Goal: Answer question/provide support: Share knowledge or assist other users

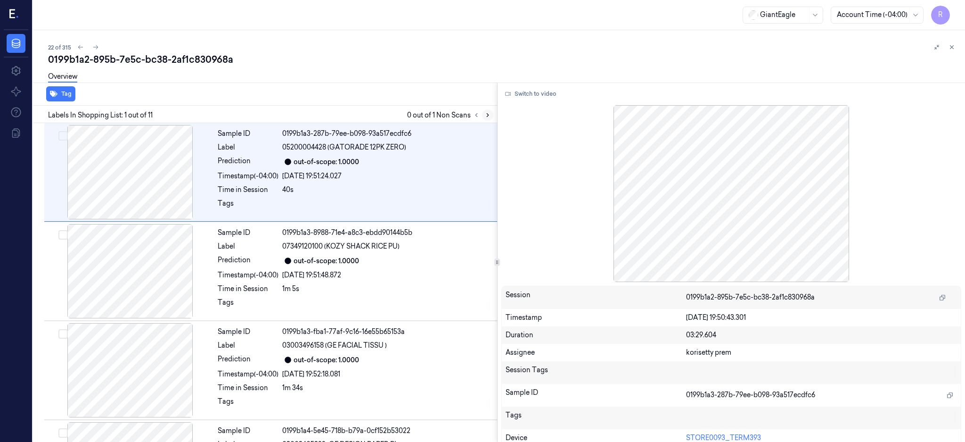
click at [491, 116] on icon at bounding box center [488, 115] width 7 height 7
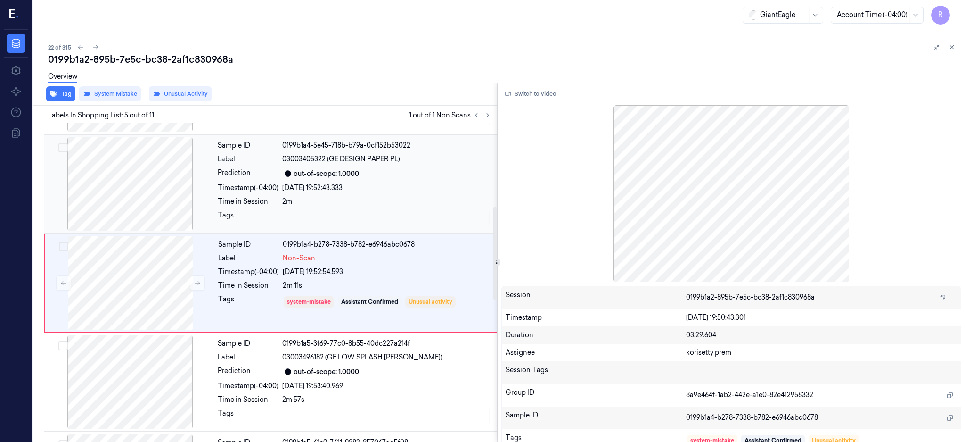
click at [141, 170] on div at bounding box center [130, 184] width 168 height 94
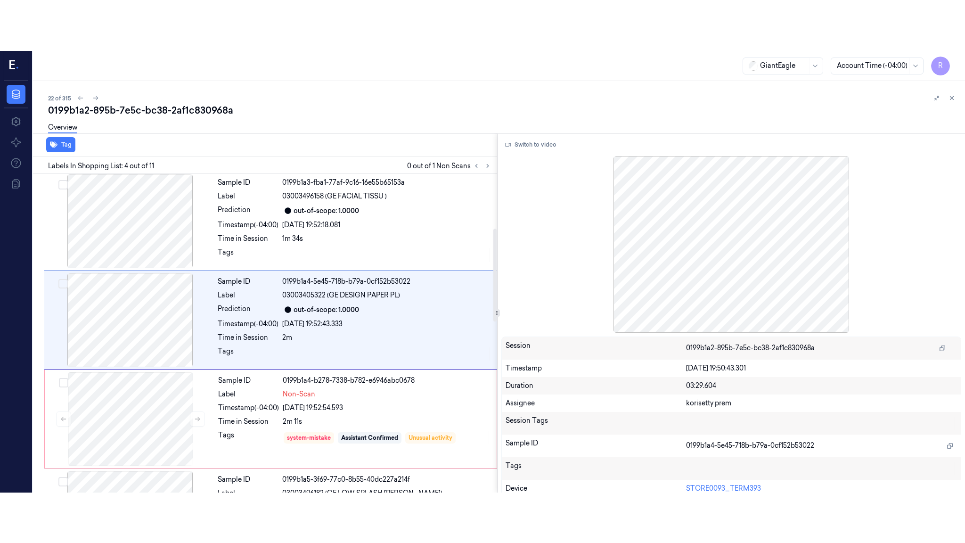
scroll to position [186, 0]
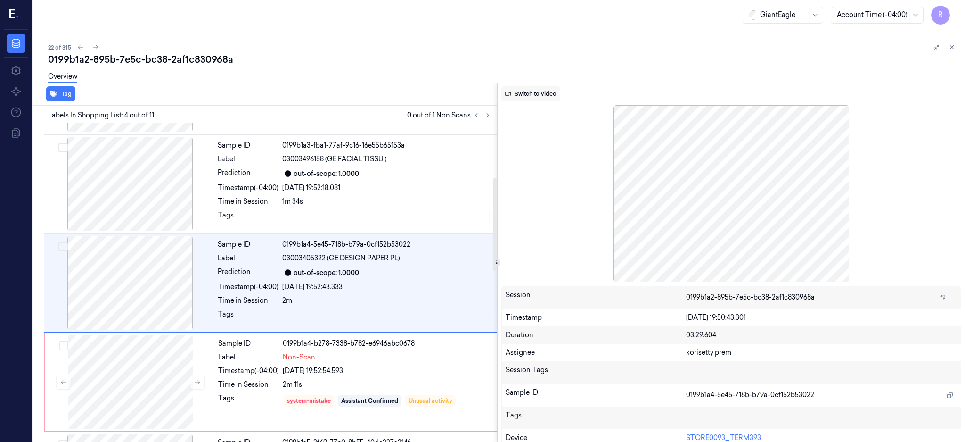
click at [539, 94] on button "Switch to video" at bounding box center [531, 93] width 59 height 15
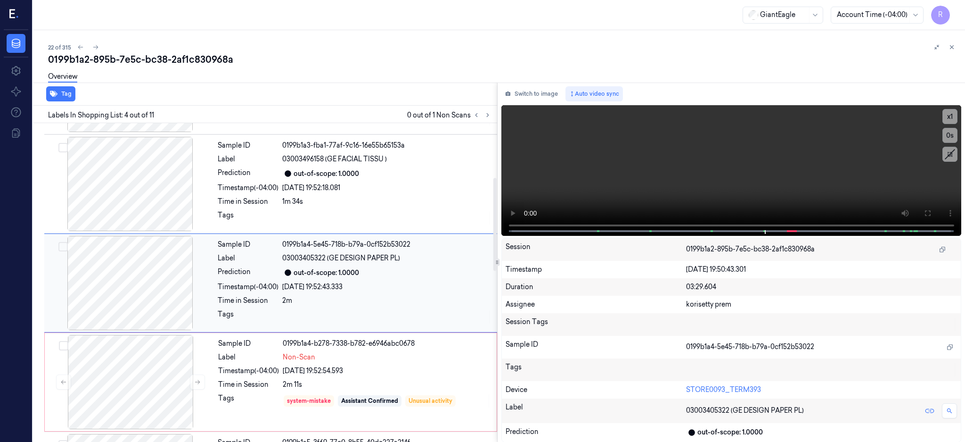
click at [131, 292] on div at bounding box center [130, 283] width 168 height 94
click at [935, 207] on button at bounding box center [927, 213] width 15 height 15
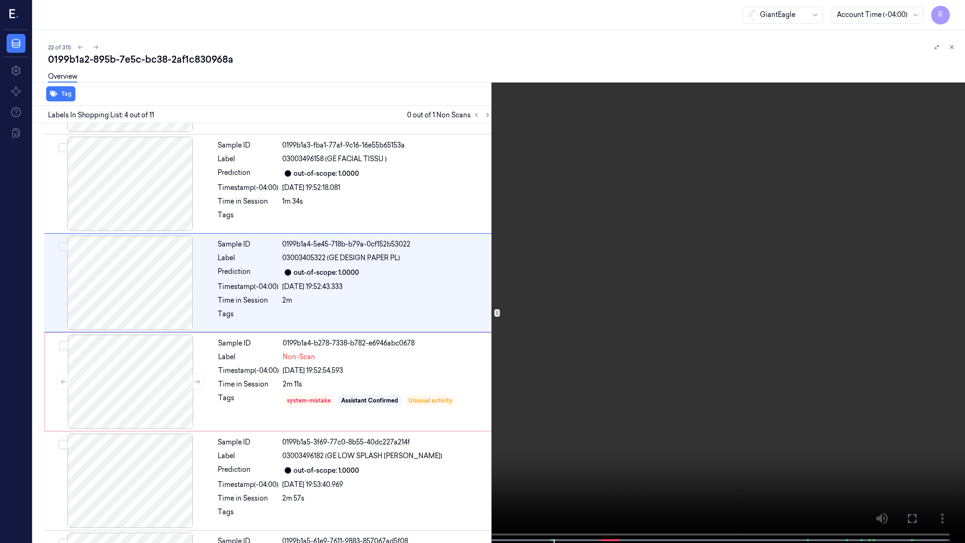
click at [694, 270] on video at bounding box center [482, 272] width 965 height 545
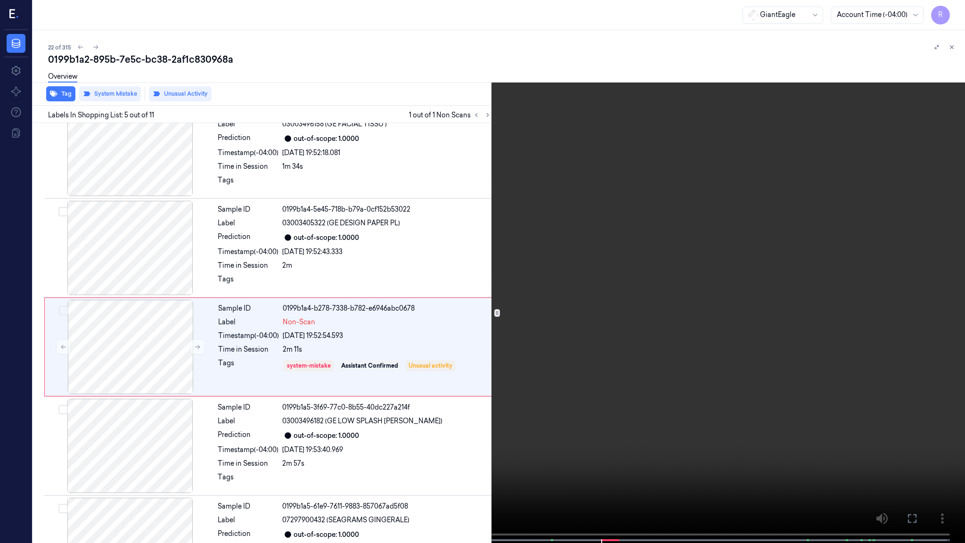
scroll to position [235, 0]
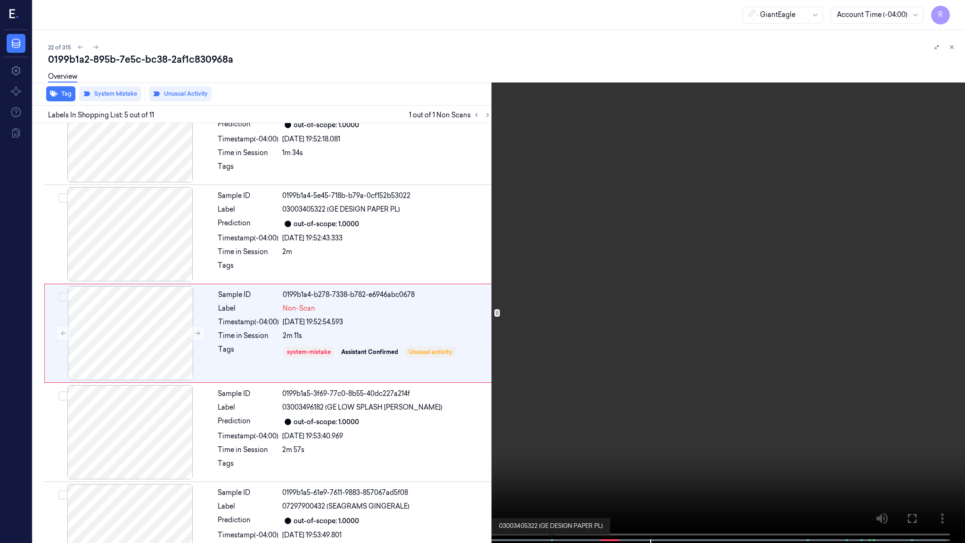
click at [552, 441] on span at bounding box center [552, 540] width 1 height 5
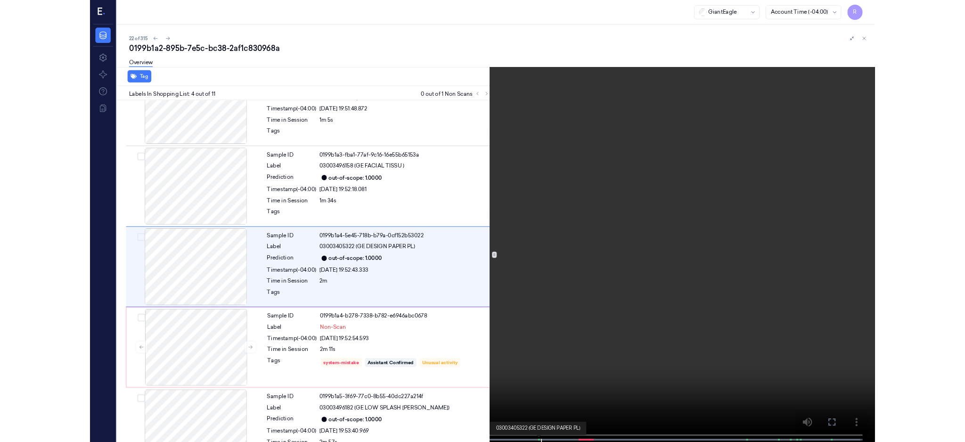
scroll to position [136, 0]
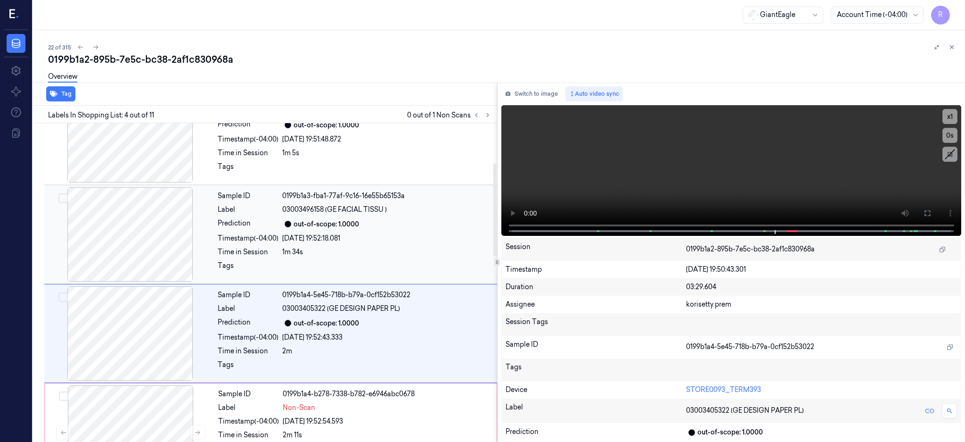
click at [119, 225] on div at bounding box center [130, 234] width 168 height 94
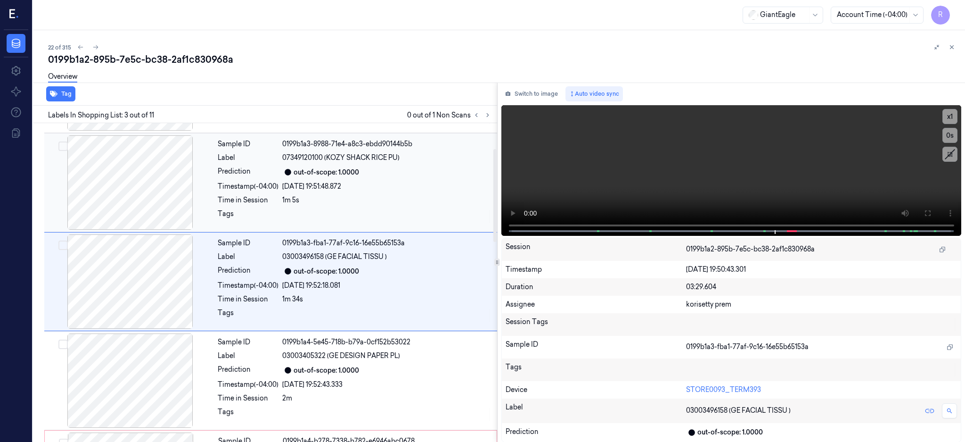
scroll to position [87, 0]
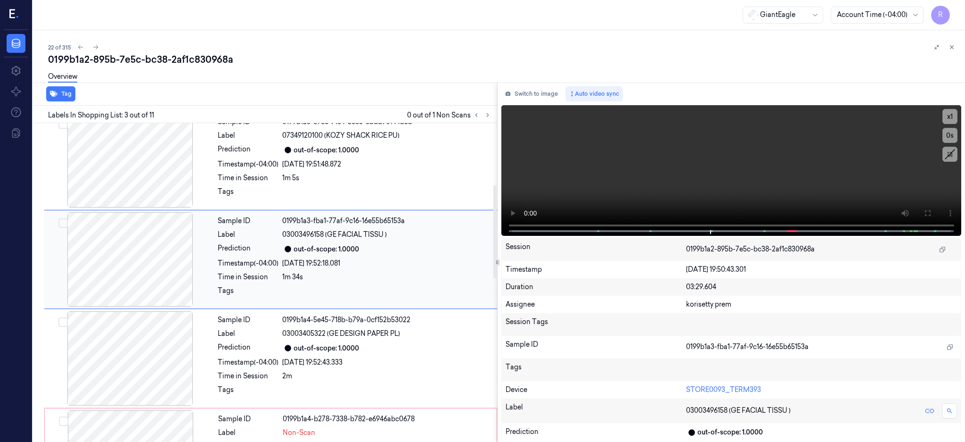
click at [162, 247] on div at bounding box center [130, 259] width 168 height 94
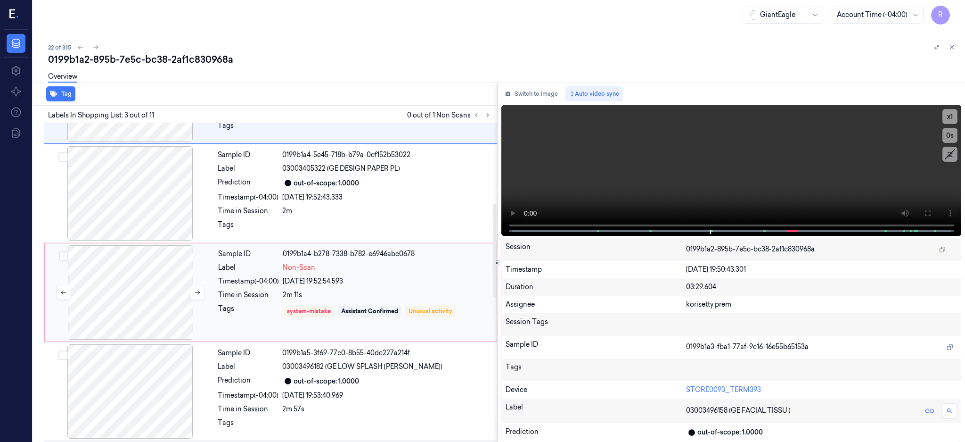
click at [136, 283] on div at bounding box center [131, 292] width 168 height 94
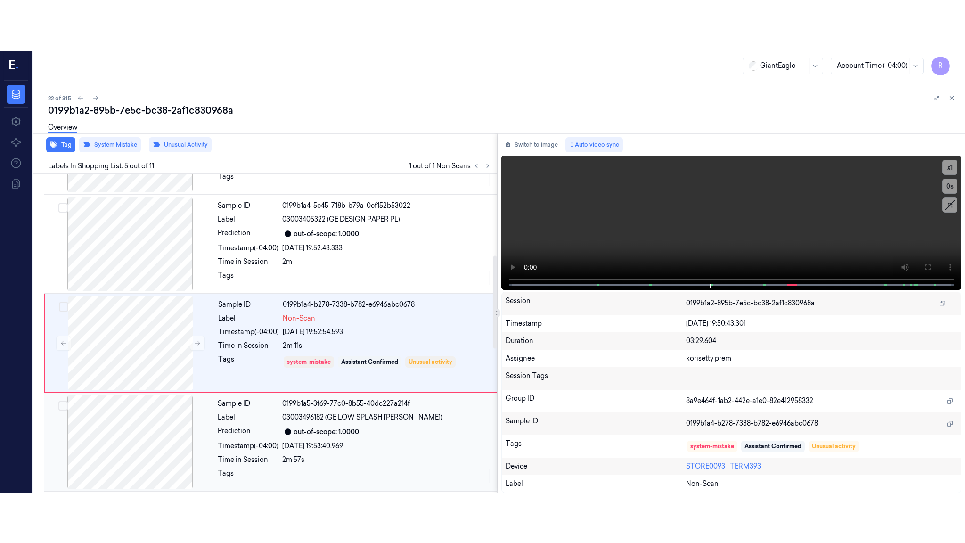
scroll to position [285, 0]
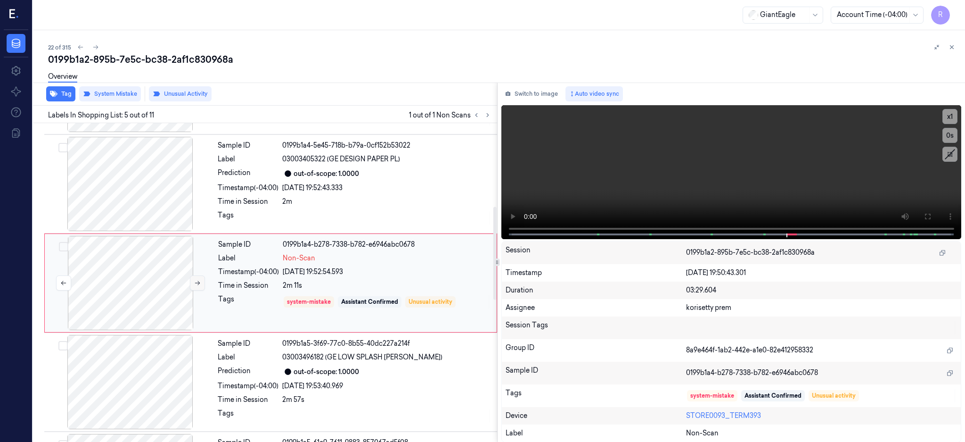
click at [198, 280] on icon at bounding box center [197, 283] width 7 height 7
click at [196, 284] on icon at bounding box center [197, 283] width 7 height 7
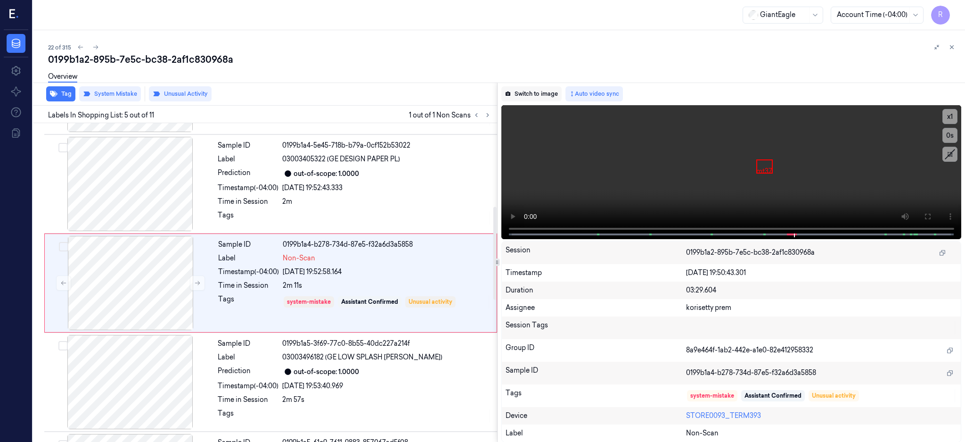
click at [562, 94] on button "Switch to image" at bounding box center [532, 93] width 60 height 15
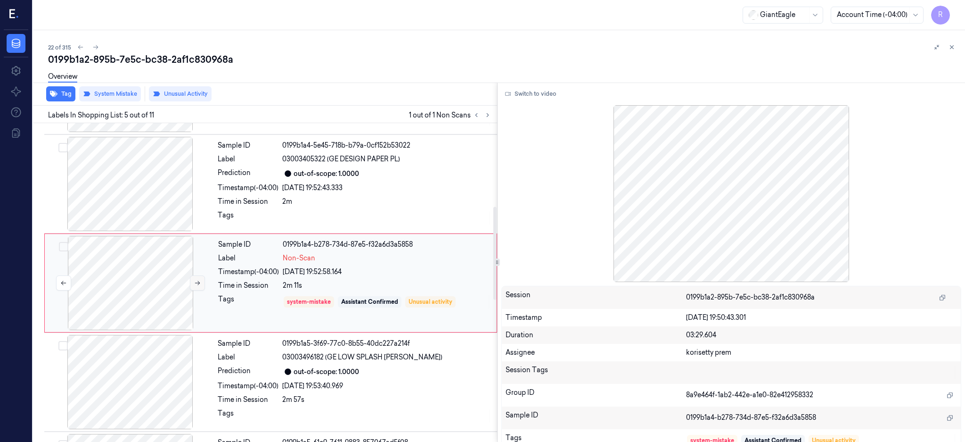
click at [200, 283] on icon at bounding box center [197, 283] width 7 height 7
click at [533, 93] on button "Switch to video" at bounding box center [531, 93] width 59 height 15
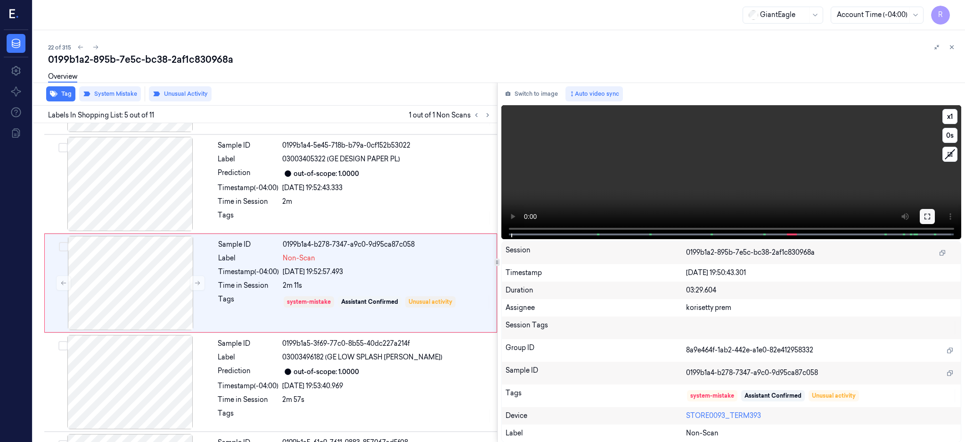
click at [930, 214] on icon at bounding box center [928, 217] width 6 height 6
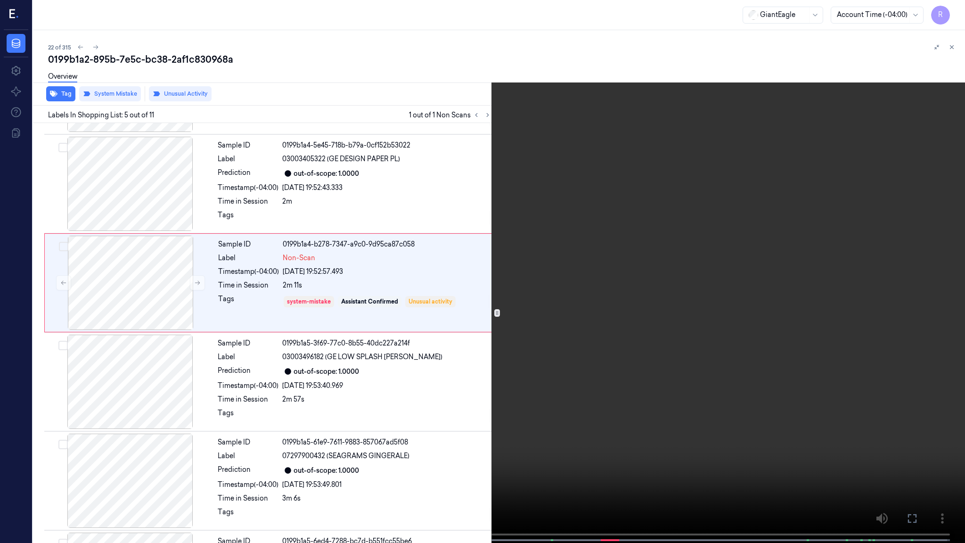
scroll to position [235, 0]
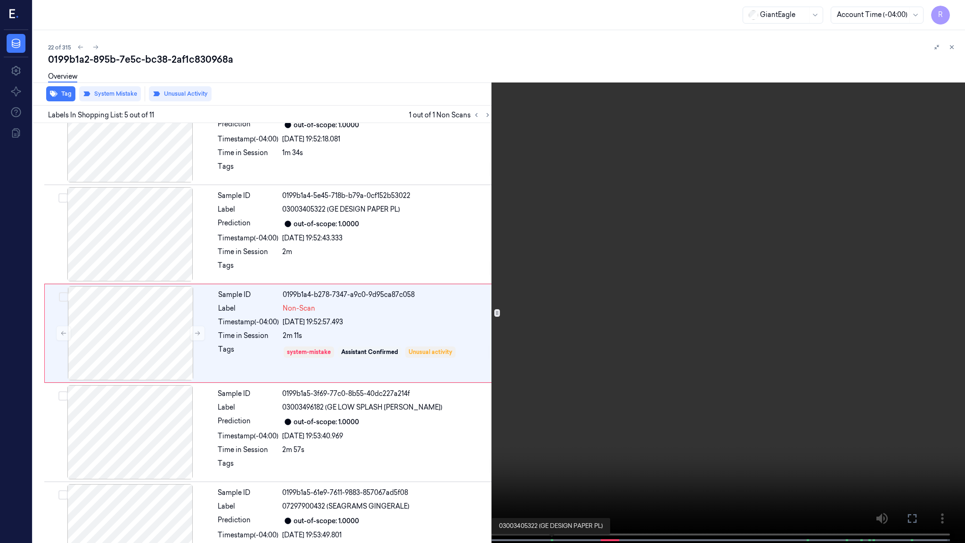
click at [551, 441] on span at bounding box center [551, 540] width 1 height 5
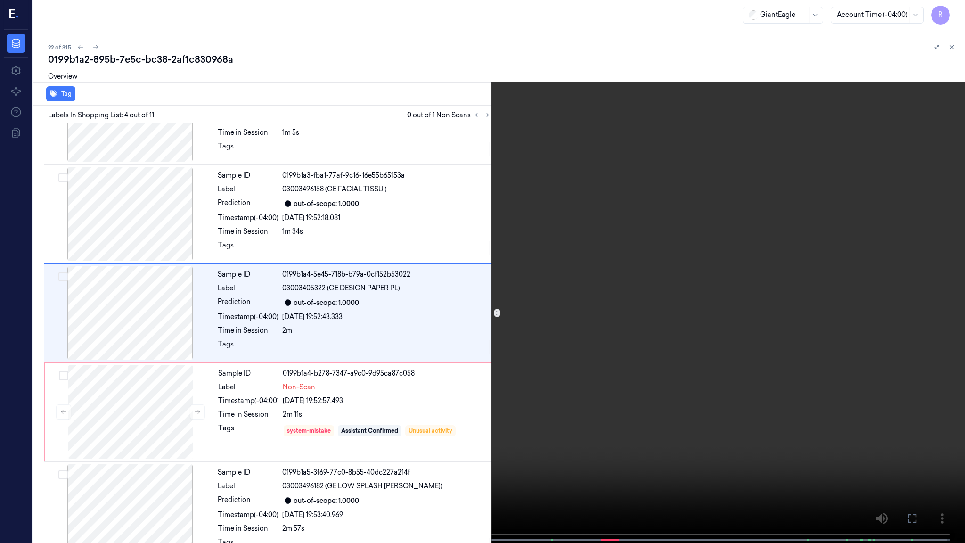
scroll to position [136, 0]
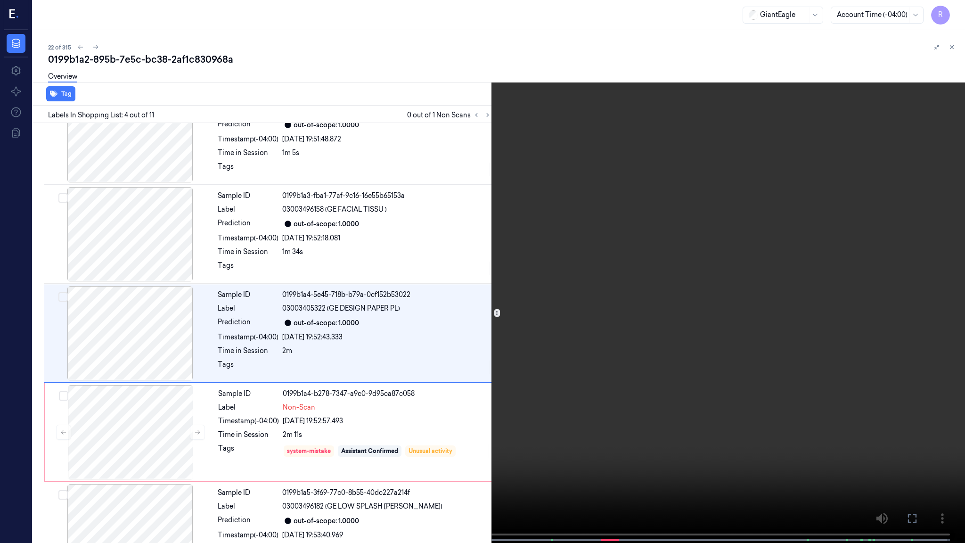
click at [778, 383] on video at bounding box center [482, 272] width 965 height 545
click at [666, 329] on video at bounding box center [482, 272] width 965 height 545
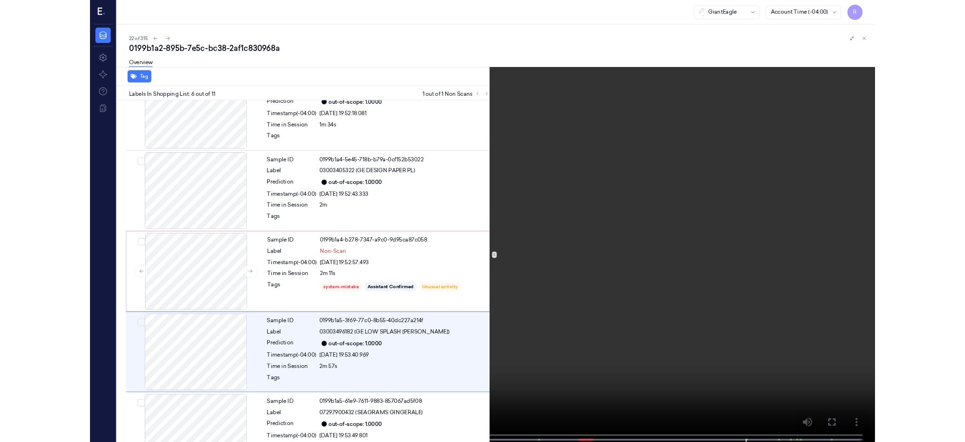
scroll to position [334, 0]
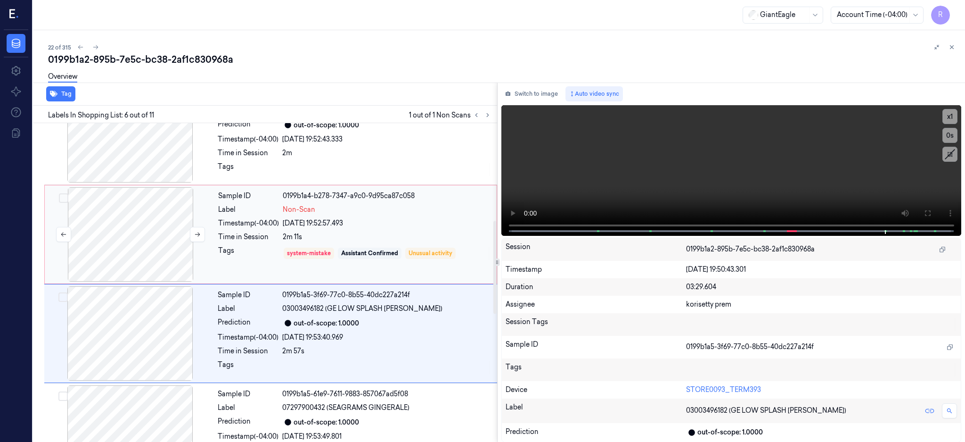
click at [108, 215] on div at bounding box center [131, 234] width 168 height 94
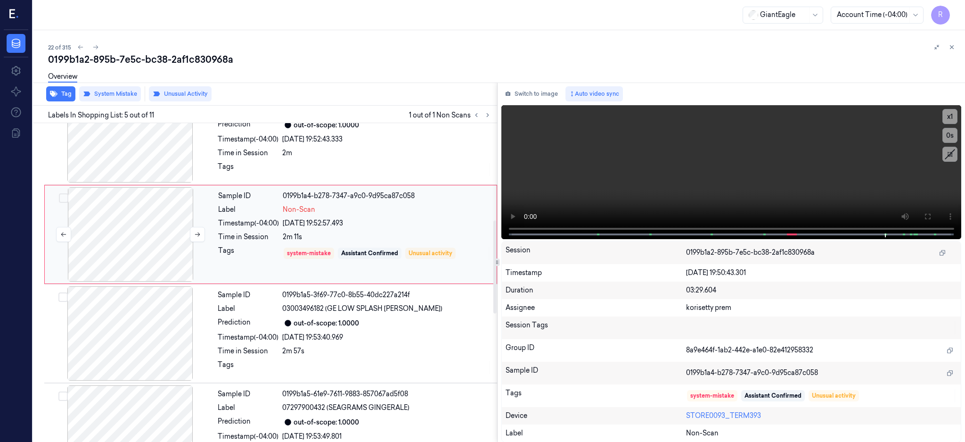
scroll to position [285, 0]
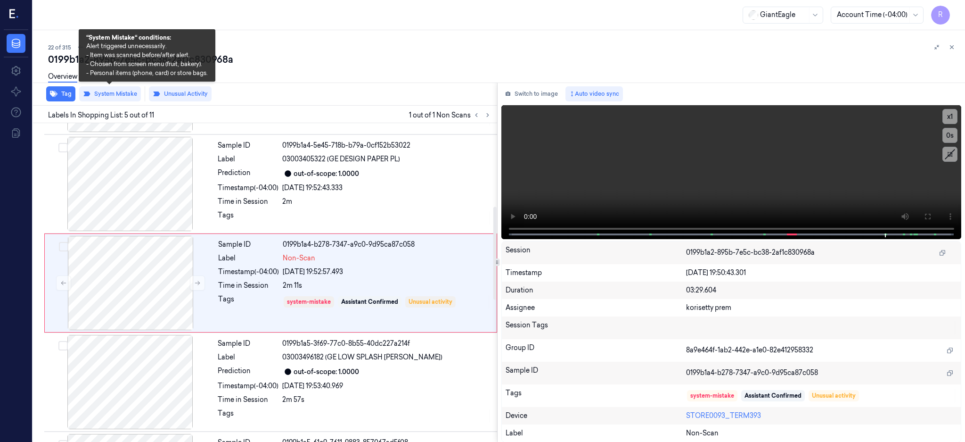
click at [110, 89] on div "Overview" at bounding box center [503, 78] width 910 height 24
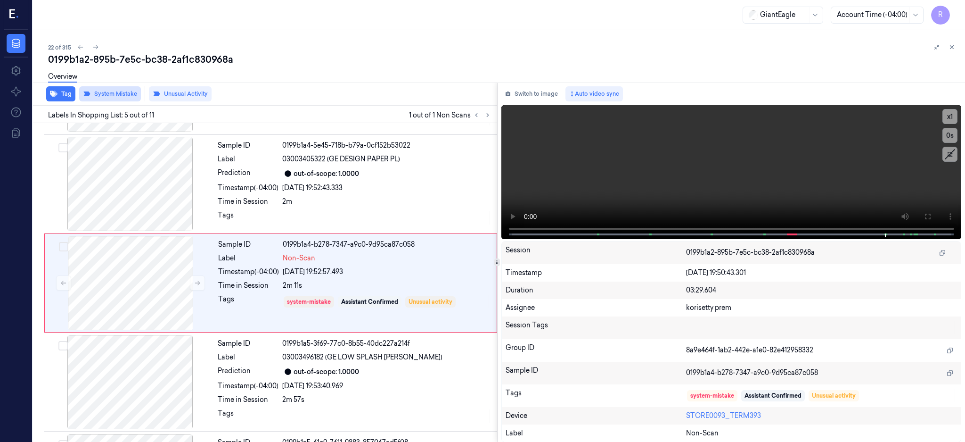
click at [111, 91] on button "System Mistake" at bounding box center [110, 93] width 62 height 15
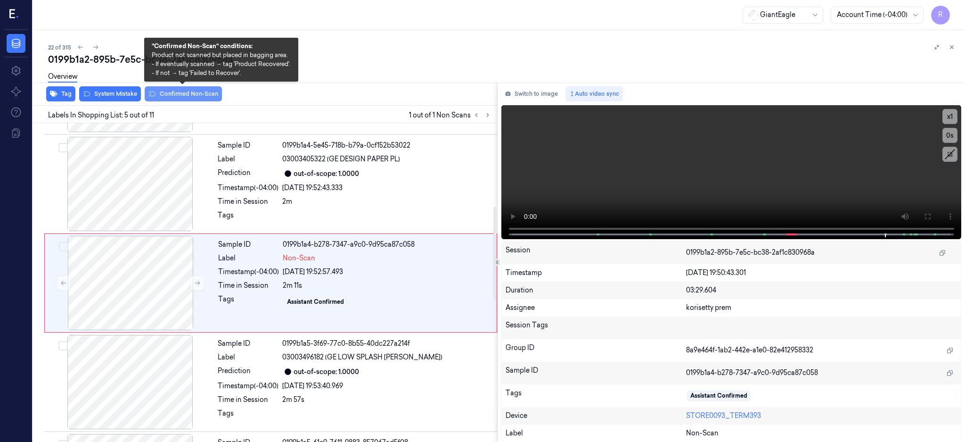
click at [162, 91] on button "Confirmed Non-Scan" at bounding box center [183, 93] width 77 height 15
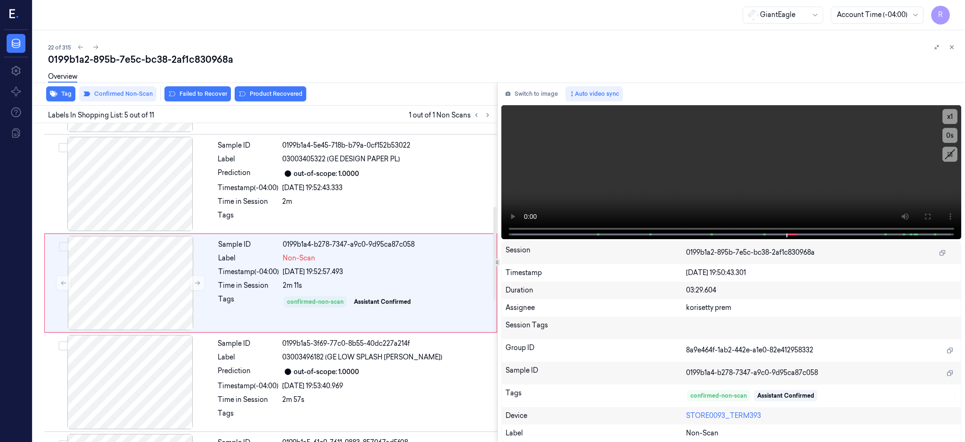
click at [247, 88] on div "Overview" at bounding box center [503, 78] width 910 height 24
click at [275, 95] on button "Product Recovered" at bounding box center [271, 93] width 72 height 15
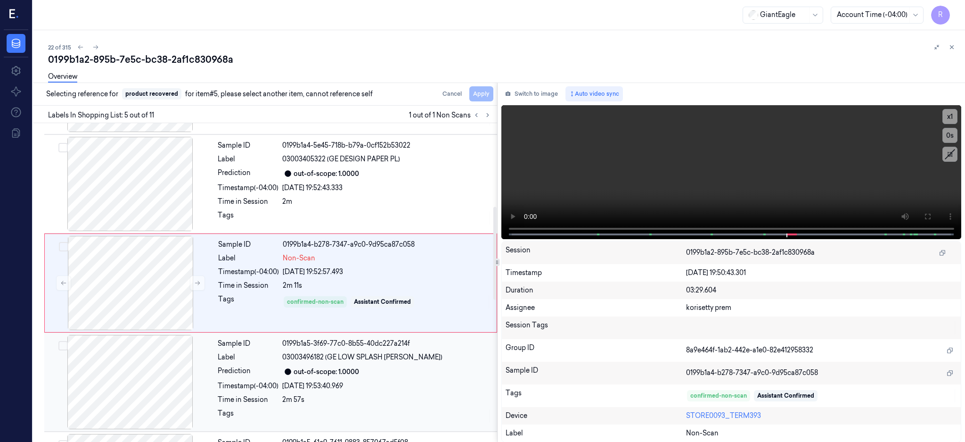
click at [144, 368] on div at bounding box center [130, 382] width 168 height 94
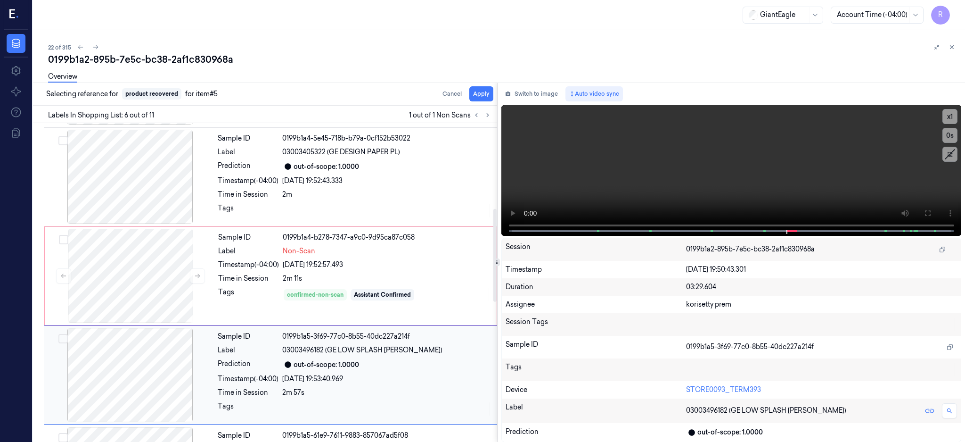
scroll to position [385, 0]
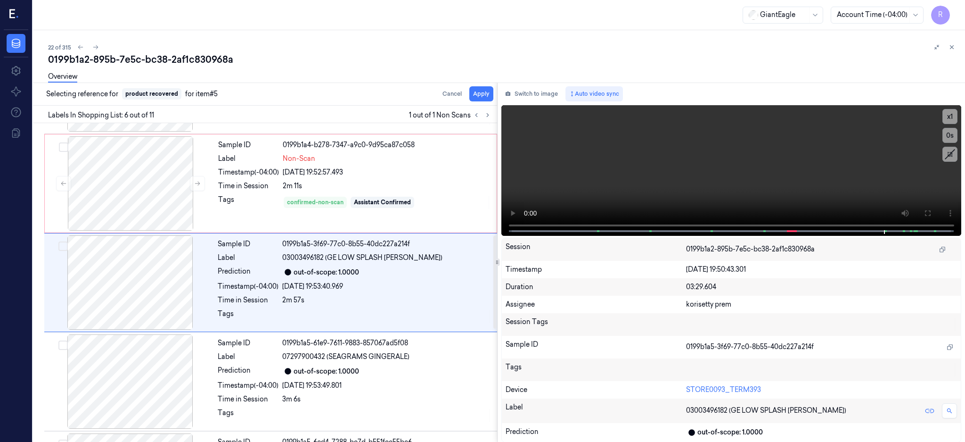
click at [500, 89] on div "Overview" at bounding box center [503, 78] width 910 height 24
click at [494, 96] on button "Apply" at bounding box center [481, 93] width 24 height 15
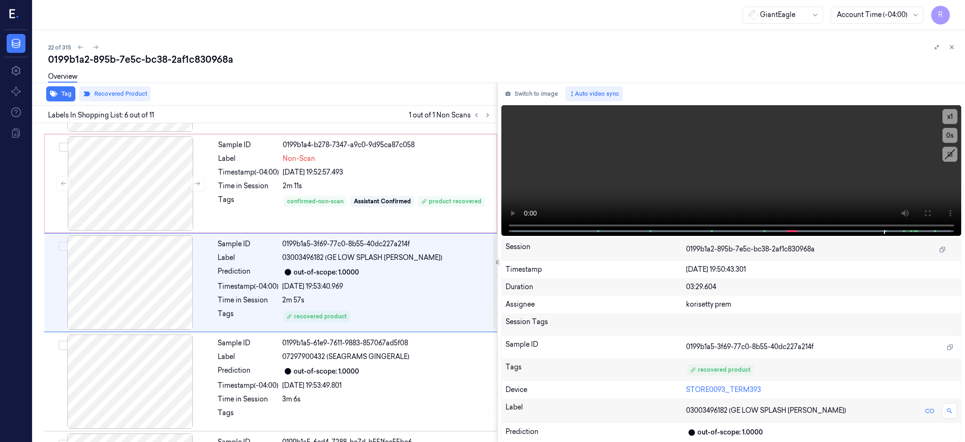
click at [138, 53] on div "0199b1a2-895b-7e5c-bc38-2af1c830968a" at bounding box center [503, 59] width 910 height 13
click at [138, 51] on div "22 of 315" at bounding box center [503, 46] width 910 height 11
click at [139, 57] on div "0199b1a2-895b-7e5c-bc38-2af1c830968a" at bounding box center [503, 59] width 910 height 13
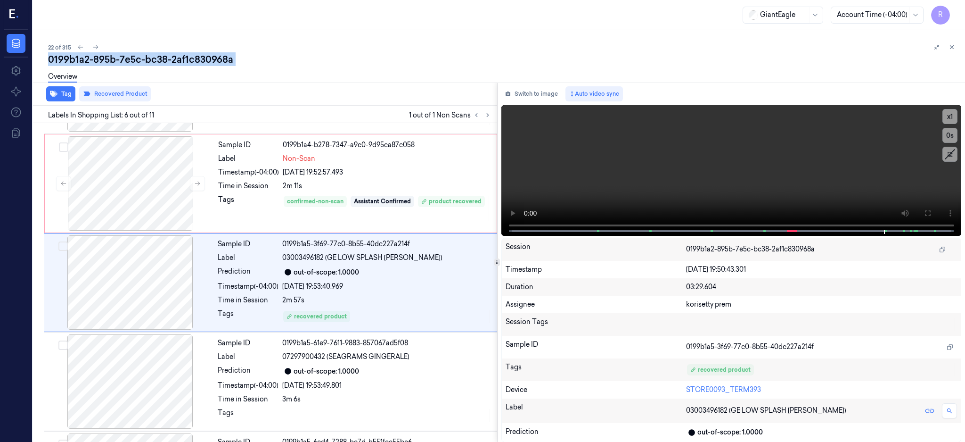
click at [139, 57] on div "0199b1a2-895b-7e5c-bc38-2af1c830968a" at bounding box center [503, 59] width 910 height 13
copy div "-"
